Goal: Task Accomplishment & Management: Manage account settings

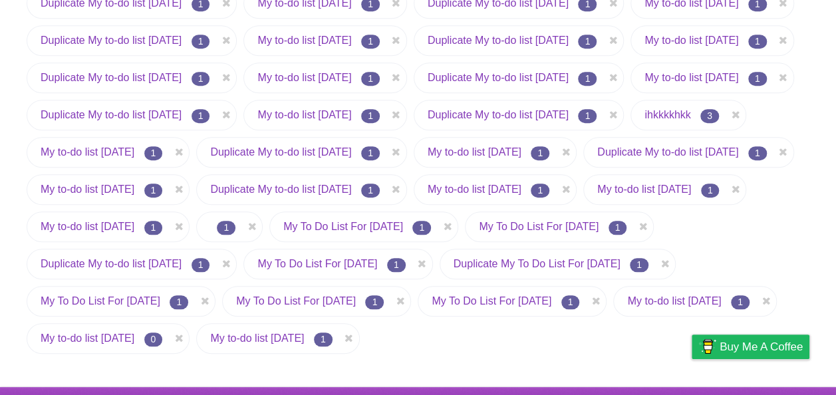
scroll to position [398, 0]
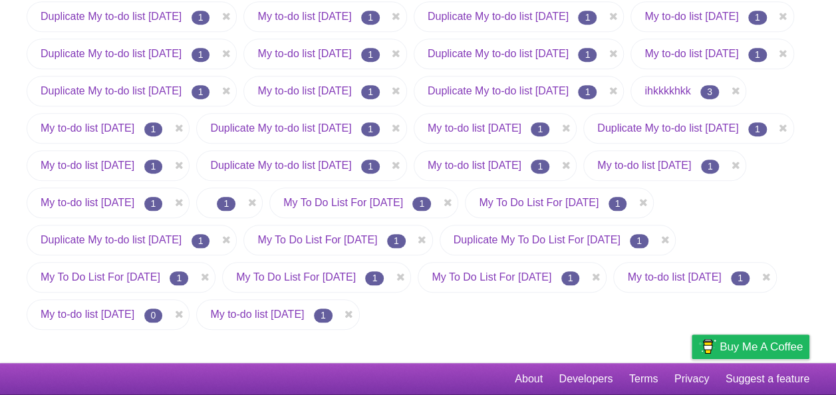
click at [283, 310] on link "My to-do list [DATE]" at bounding box center [257, 314] width 94 height 11
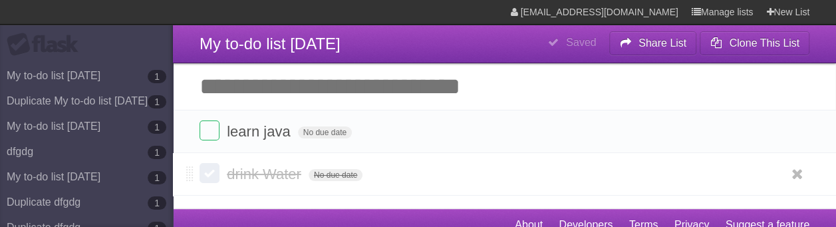
click at [211, 175] on label at bounding box center [210, 173] width 20 height 20
click at [206, 173] on label at bounding box center [210, 173] width 20 height 20
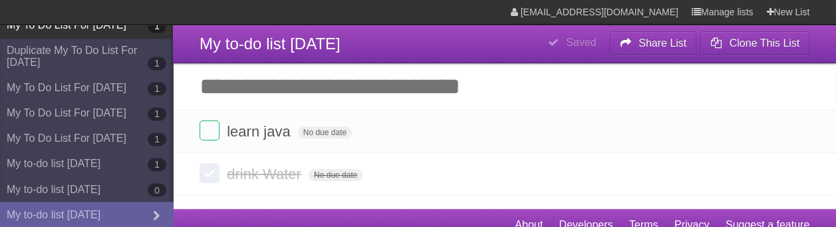
scroll to position [1270, 0]
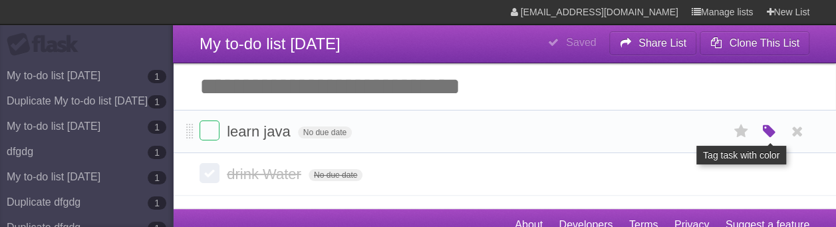
click at [767, 132] on icon "button" at bounding box center [768, 131] width 19 height 17
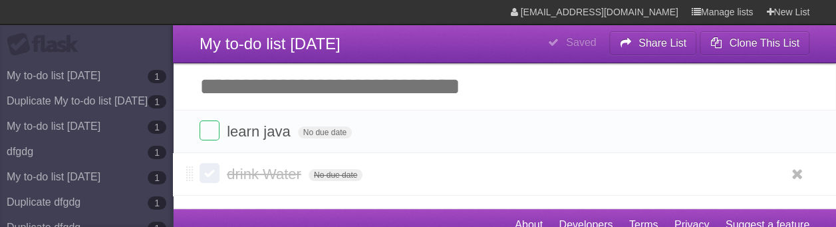
drag, startPoint x: 768, startPoint y: 132, endPoint x: 548, endPoint y: 178, distance: 224.9
click at [496, 184] on form "drink Water No due date White Red Blue Green Purple Orange" at bounding box center [505, 174] width 610 height 22
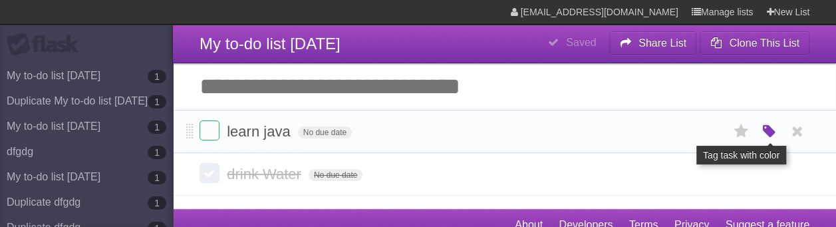
click at [769, 134] on icon "button" at bounding box center [768, 131] width 19 height 17
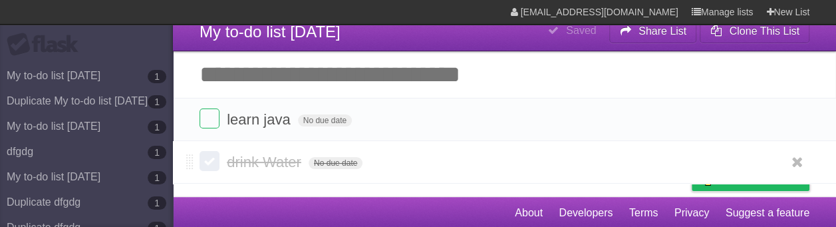
scroll to position [15, 0]
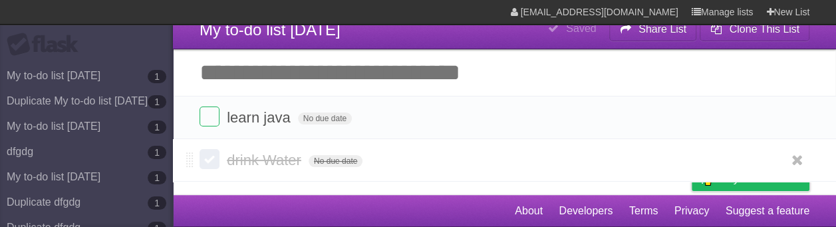
click at [210, 155] on label at bounding box center [210, 159] width 20 height 20
click at [206, 162] on label at bounding box center [210, 159] width 20 height 20
